Goal: Information Seeking & Learning: Learn about a topic

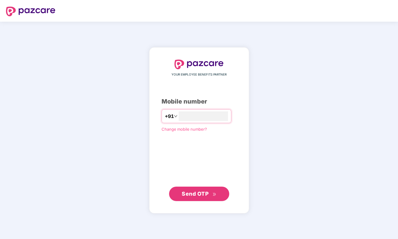
type input "**********"
click at [206, 193] on span "Send OTP" at bounding box center [195, 193] width 27 height 6
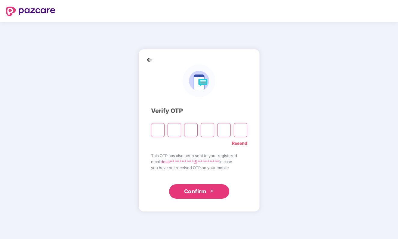
type input "*"
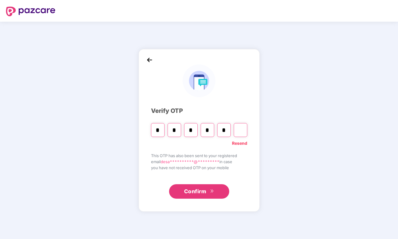
type input "*"
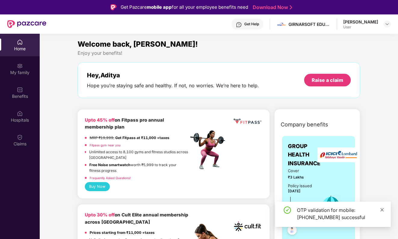
click at [381, 207] on icon "close" at bounding box center [382, 209] width 4 height 4
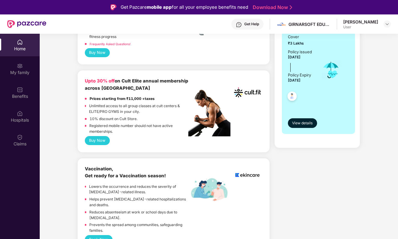
scroll to position [77, 0]
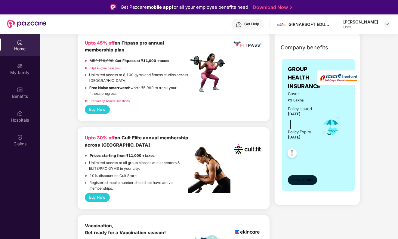
click at [305, 179] on span "View details" at bounding box center [302, 180] width 20 height 6
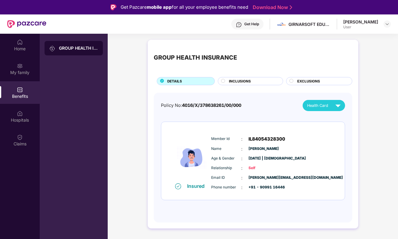
click at [299, 79] on span "EXCLUSIONS" at bounding box center [308, 80] width 23 height 5
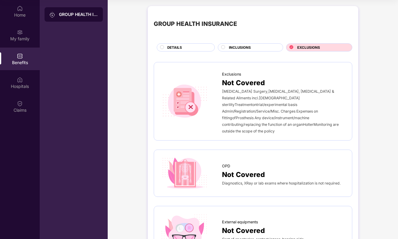
click at [222, 45] on circle at bounding box center [223, 47] width 4 height 4
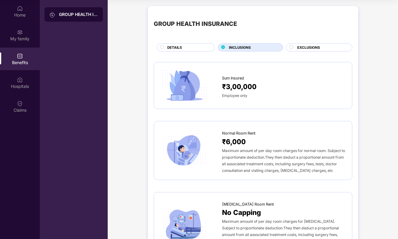
click at [190, 47] on div "DETAILS" at bounding box center [187, 48] width 47 height 6
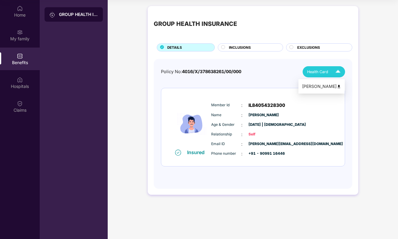
click at [341, 68] on img at bounding box center [337, 71] width 11 height 11
click at [251, 136] on span "Self" at bounding box center [263, 134] width 30 height 6
click at [251, 134] on span "Self" at bounding box center [263, 134] width 30 height 6
click at [192, 154] on div "Insured" at bounding box center [197, 152] width 21 height 6
click at [65, 15] on div "GROUP HEALTH INSURANCE" at bounding box center [78, 14] width 39 height 6
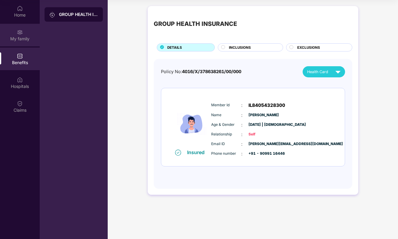
click at [17, 40] on div "My family" at bounding box center [20, 39] width 40 height 6
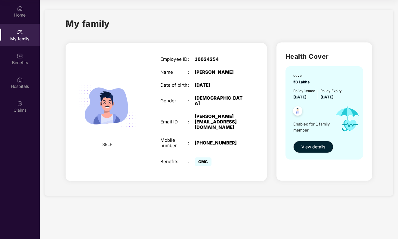
click at [206, 157] on span "GMC" at bounding box center [203, 161] width 17 height 8
click at [169, 156] on div "Benefits : GMC" at bounding box center [201, 161] width 82 height 11
click at [156, 149] on div "Employee ID : 10024254 Name : [PERSON_NAME] Date of birth : [DEMOGRAPHIC_DATA] …" at bounding box center [201, 112] width 94 height 126
click at [313, 142] on button "View details" at bounding box center [313, 147] width 40 height 12
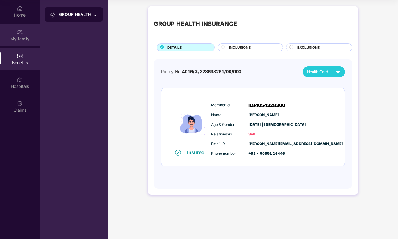
click at [21, 39] on div "My family" at bounding box center [20, 39] width 40 height 6
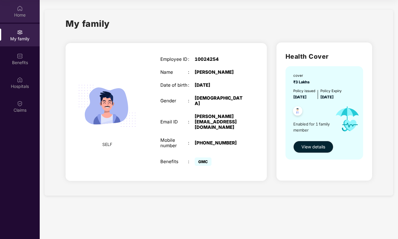
click at [20, 6] on img at bounding box center [20, 8] width 6 height 6
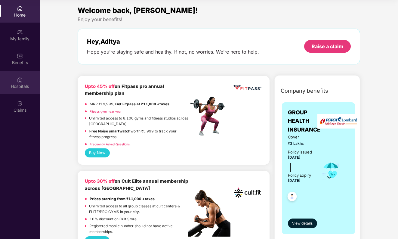
click at [24, 87] on div "Hospitals" at bounding box center [20, 86] width 40 height 6
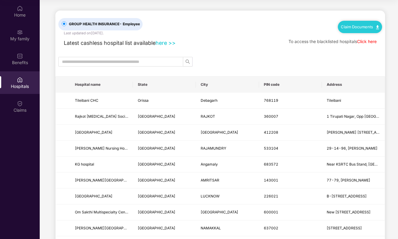
click at [109, 26] on span "GROUP HEALTH INSURANCE - Employee" at bounding box center [104, 24] width 76 height 6
click at [116, 63] on input "text" at bounding box center [118, 61] width 113 height 7
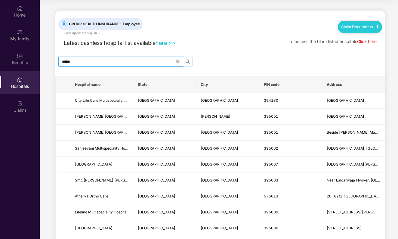
click at [189, 62] on icon "search" at bounding box center [187, 61] width 5 height 5
type input "*****"
click at [21, 16] on div "Home" at bounding box center [20, 15] width 40 height 6
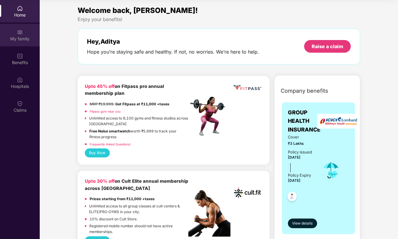
click at [17, 33] on img at bounding box center [20, 32] width 6 height 6
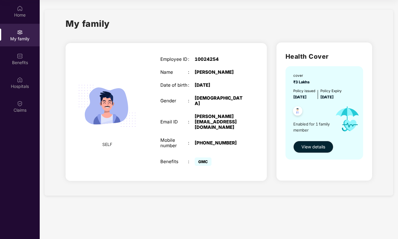
click at [107, 141] on span "SELF" at bounding box center [107, 144] width 10 height 7
click at [280, 67] on div "Health Cover cover ₹3 Lakhs Policy issued [DATE] Policy Expiry [DATE] Enabled f…" at bounding box center [324, 111] width 96 height 138
click at [302, 112] on img at bounding box center [297, 111] width 15 height 15
click at [298, 111] on img at bounding box center [297, 111] width 15 height 15
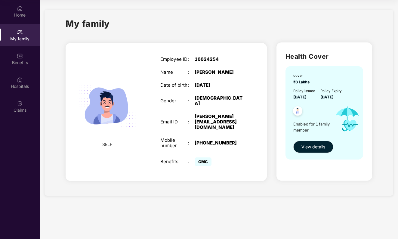
click at [328, 97] on span "[DATE]" at bounding box center [326, 97] width 13 height 5
click at [310, 92] on div "Policy issued" at bounding box center [304, 90] width 22 height 5
click at [301, 72] on div "cover ₹3 Lakhs Policy issued [DATE] Policy Expiry [DATE] Enabled for 1 family m…" at bounding box center [324, 112] width 78 height 93
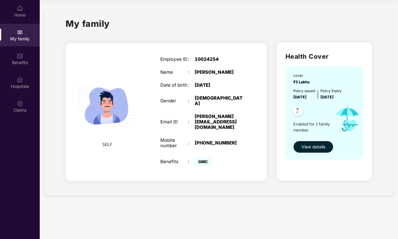
click at [301, 57] on h2 "Health Cover" at bounding box center [324, 56] width 78 height 10
click at [213, 60] on div "10024254" at bounding box center [219, 59] width 48 height 5
click at [214, 75] on div "[PERSON_NAME]" at bounding box center [219, 71] width 48 height 5
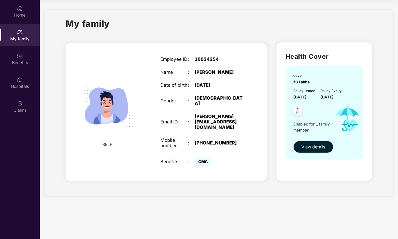
click at [243, 110] on div "Employee ID : 10024254 Name : [PERSON_NAME] Date of birth : [DEMOGRAPHIC_DATA] …" at bounding box center [201, 112] width 94 height 126
click at [235, 124] on div "Employee ID : 10024254 Name : [PERSON_NAME] Date of birth : [DEMOGRAPHIC_DATA] …" at bounding box center [201, 112] width 94 height 126
click at [221, 144] on div "Employee ID : 10024254 Name : [PERSON_NAME] Date of birth : [DEMOGRAPHIC_DATA] …" at bounding box center [201, 112] width 94 height 126
click at [203, 157] on span "GMC" at bounding box center [203, 161] width 17 height 8
click at [204, 157] on span "GMC" at bounding box center [203, 161] width 17 height 8
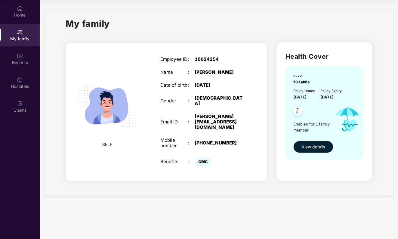
scroll to position [34, 0]
click at [295, 109] on img at bounding box center [297, 111] width 15 height 15
click at [315, 124] on span "Enabled for 1 family member" at bounding box center [311, 127] width 37 height 12
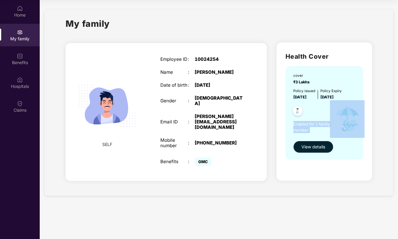
click at [315, 124] on span "Enabled for 1 family member" at bounding box center [311, 127] width 37 height 12
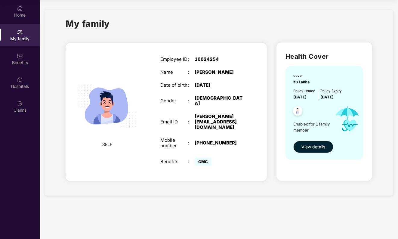
click at [285, 94] on div "Health Cover cover ₹3 Lakhs Policy issued [DATE] Policy Expiry [DATE] Enabled f…" at bounding box center [324, 111] width 96 height 138
